Goal: Task Accomplishment & Management: Use online tool/utility

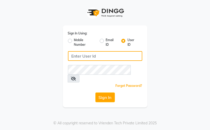
click at [104, 53] on input "Username" at bounding box center [105, 56] width 74 height 10
type input "kaokami"
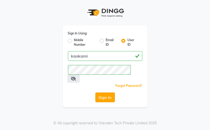
click at [107, 92] on button "Sign In" at bounding box center [104, 97] width 19 height 10
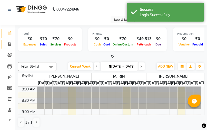
click at [11, 48] on link "Invoice" at bounding box center [8, 44] width 12 height 8
select select "7904"
select select "service"
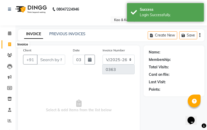
click at [9, 45] on icon at bounding box center [9, 44] width 3 height 4
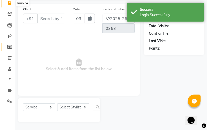
select select "7904"
select select "membership"
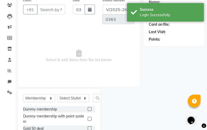
scroll to position [27, 0]
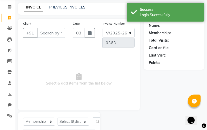
click at [48, 29] on input "Client" at bounding box center [51, 33] width 28 height 10
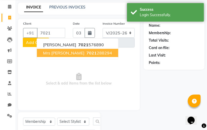
click at [86, 53] on span "7021" at bounding box center [91, 52] width 10 height 5
type input "7021288294"
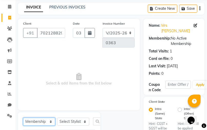
click at [54, 121] on select "Select Service Product Membership Package Voucher Prepaid Gift Card" at bounding box center [39, 121] width 32 height 8
select select "service"
click at [23, 118] on select "Select Service Product Membership Package Voucher Prepaid Gift Card" at bounding box center [39, 121] width 32 height 8
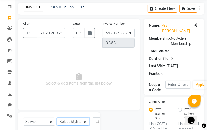
click at [68, 122] on select "Select Stylist JAFRIN [PERSON_NAME] [PERSON_NAME]" at bounding box center [73, 121] width 32 height 8
select select "70860"
click at [57, 118] on select "Select Stylist JAFRIN [PERSON_NAME] [PERSON_NAME]" at bounding box center [73, 121] width 32 height 8
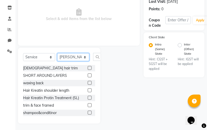
scroll to position [92, 0]
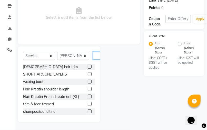
click at [99, 56] on input "text" at bounding box center [99, 56] width 12 height 8
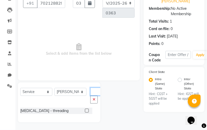
scroll to position [0, 6]
type input "thre"
click at [87, 111] on label at bounding box center [87, 110] width 4 height 4
click at [87, 111] on input "checkbox" at bounding box center [86, 110] width 3 height 3
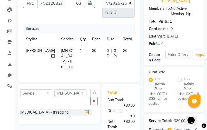
checkbox input "false"
click at [123, 50] on span "80" at bounding box center [125, 50] width 4 height 5
select select "70860"
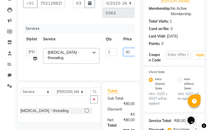
click at [128, 52] on input "80" at bounding box center [130, 52] width 15 height 8
type input "50"
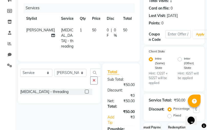
click at [147, 73] on div "Intra (Same) State Hint : CGST + SGST will be applied" at bounding box center [159, 70] width 29 height 29
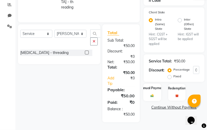
click at [155, 91] on div "Manual Payment" at bounding box center [152, 91] width 18 height 17
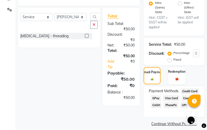
click at [155, 95] on span "GPay" at bounding box center [156, 98] width 11 height 6
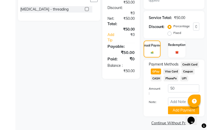
scroll to position [159, 0]
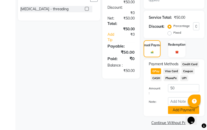
click at [174, 106] on button "Add Payment" at bounding box center [183, 110] width 31 height 8
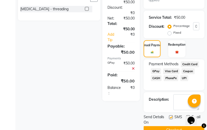
scroll to position [166, 0]
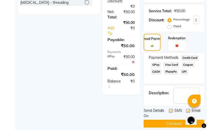
click at [175, 119] on button "Checkout" at bounding box center [173, 123] width 61 height 8
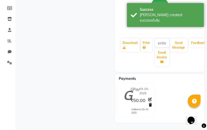
scroll to position [80, 0]
